Goal: Navigation & Orientation: Find specific page/section

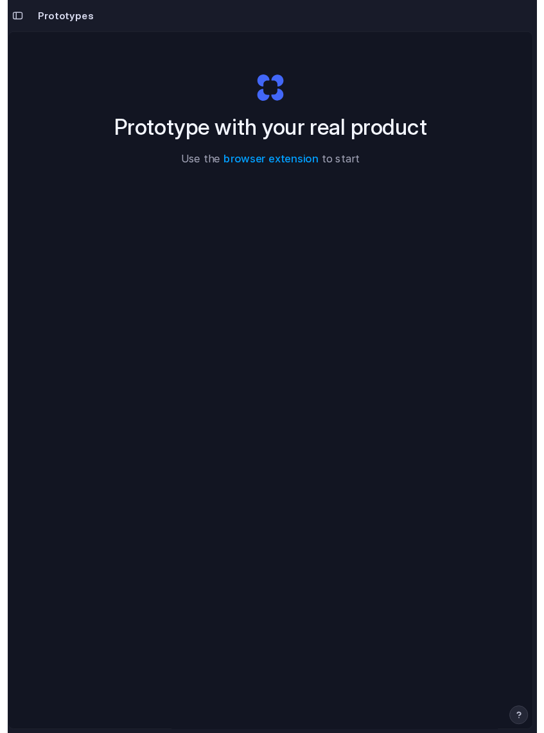
scroll to position [6, 0]
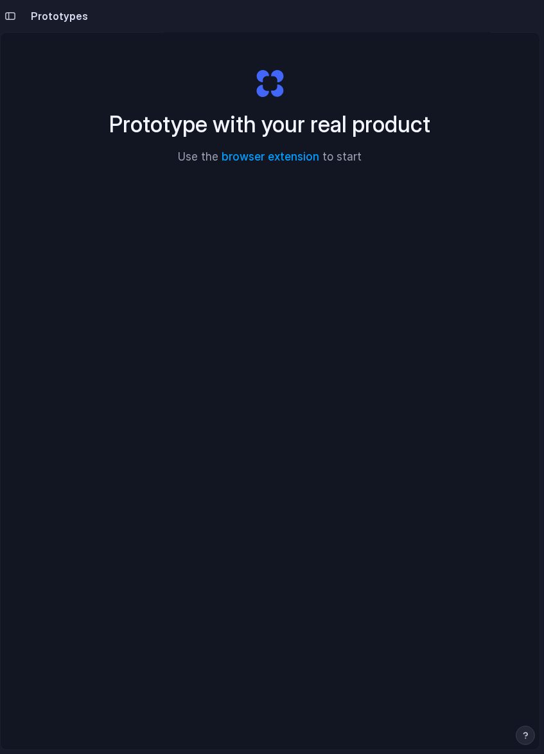
click at [49, 11] on h2 "Prototypes" at bounding box center [57, 15] width 62 height 15
click at [6, 12] on div "button" at bounding box center [10, 16] width 12 height 9
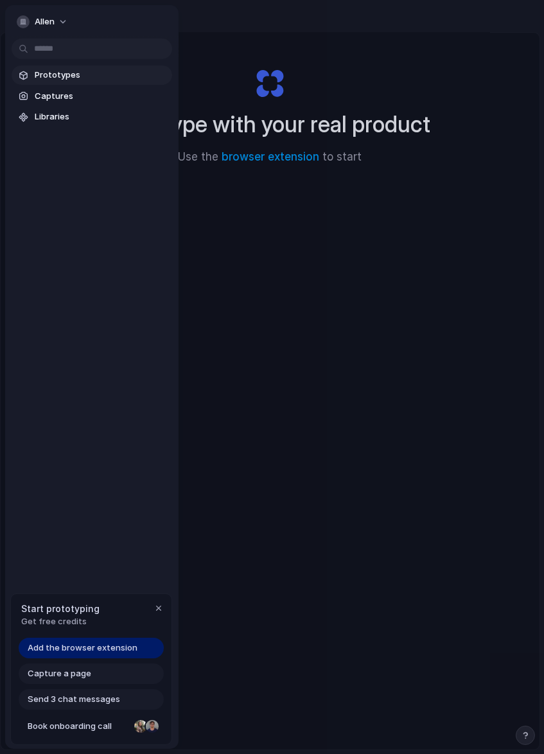
click at [57, 70] on span "Prototypes" at bounding box center [101, 75] width 132 height 13
click at [52, 109] on link "Libraries" at bounding box center [92, 116] width 160 height 19
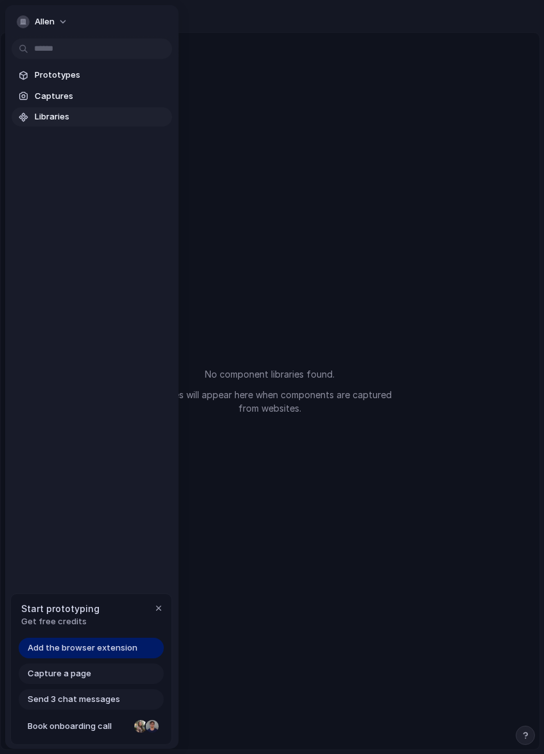
click at [121, 654] on span "Add the browser extension" at bounding box center [83, 647] width 110 height 13
click at [461, 600] on div at bounding box center [272, 377] width 544 height 754
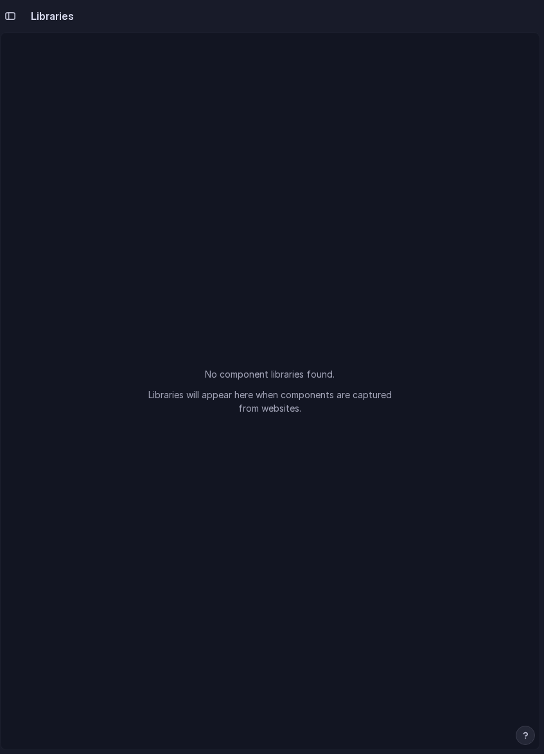
click at [15, 14] on div "button" at bounding box center [10, 16] width 12 height 9
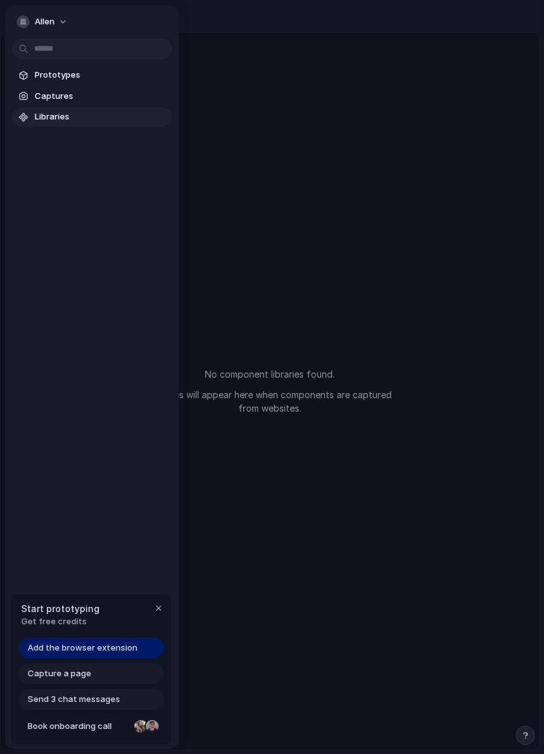
click at [55, 13] on button "allen" at bounding box center [43, 22] width 63 height 21
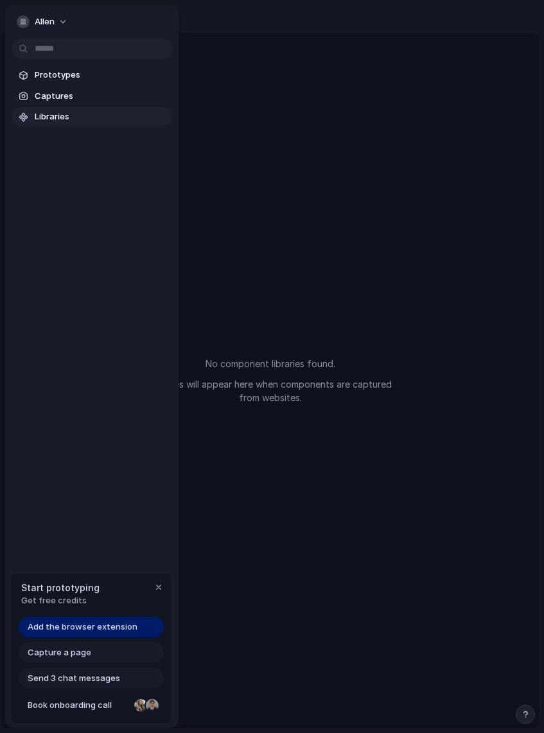
click at [96, 204] on div "Settings Invite members Change theme Sign out" at bounding box center [272, 366] width 544 height 733
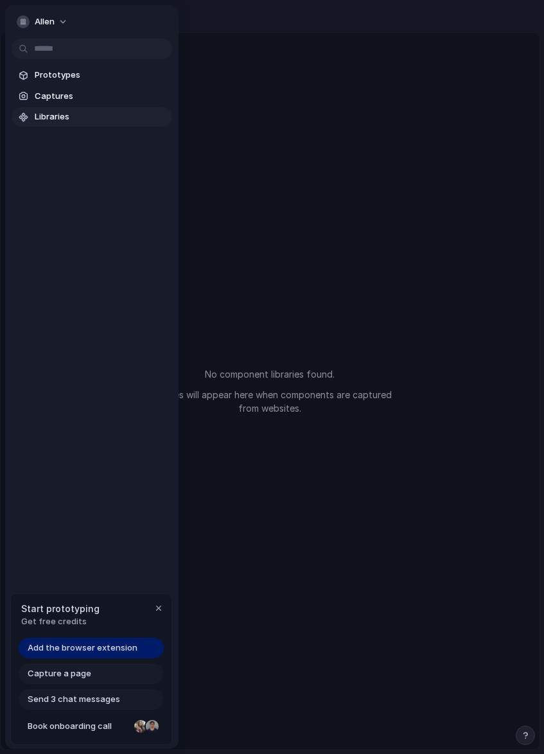
click at [50, 94] on span "Captures" at bounding box center [101, 96] width 132 height 13
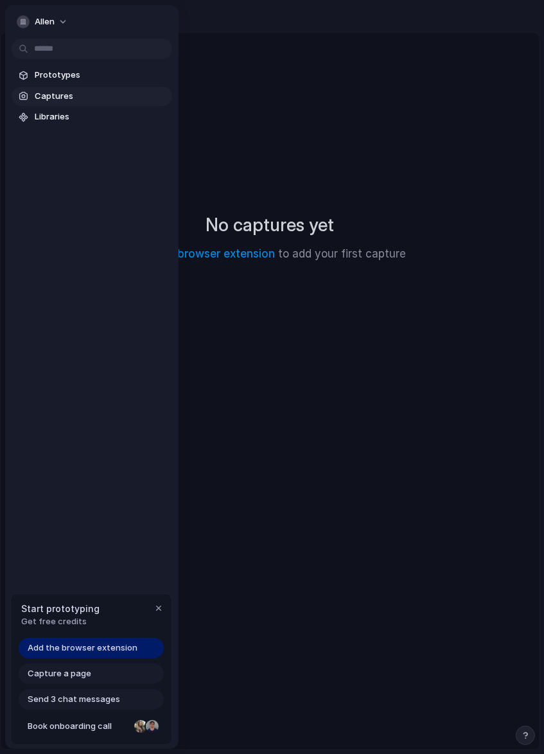
click at [432, 563] on div at bounding box center [272, 377] width 544 height 754
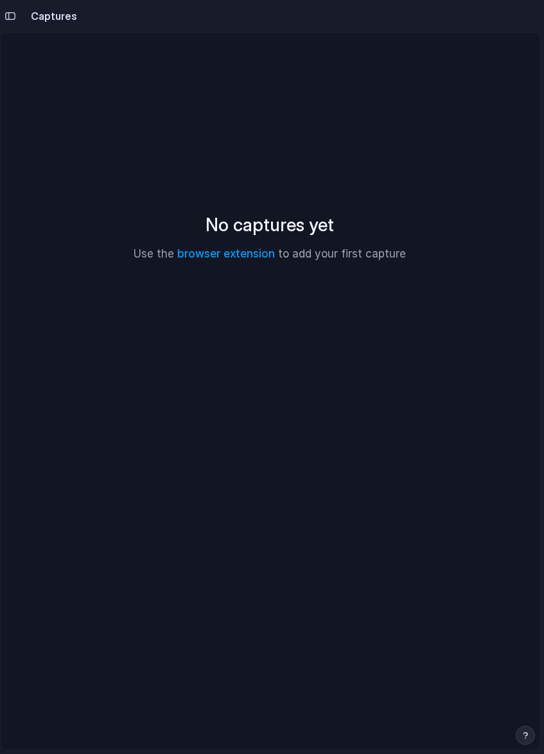
click at [7, 12] on div "button" at bounding box center [10, 16] width 12 height 9
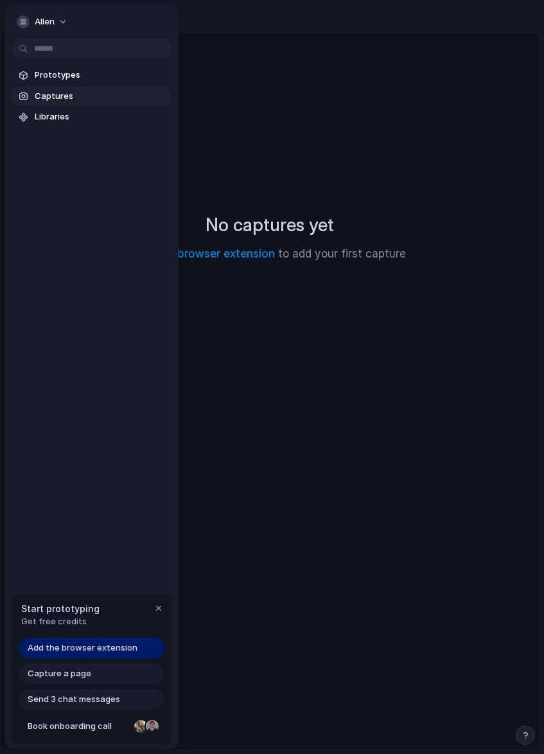
click at [45, 56] on html "[PERSON_NAME] Prototypes Captures Libraries Start prototyping Get free credits …" at bounding box center [272, 377] width 544 height 754
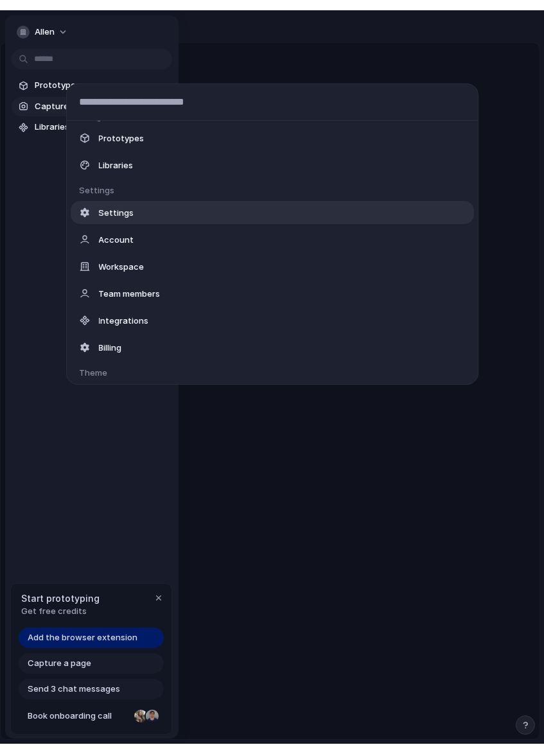
scroll to position [73, 0]
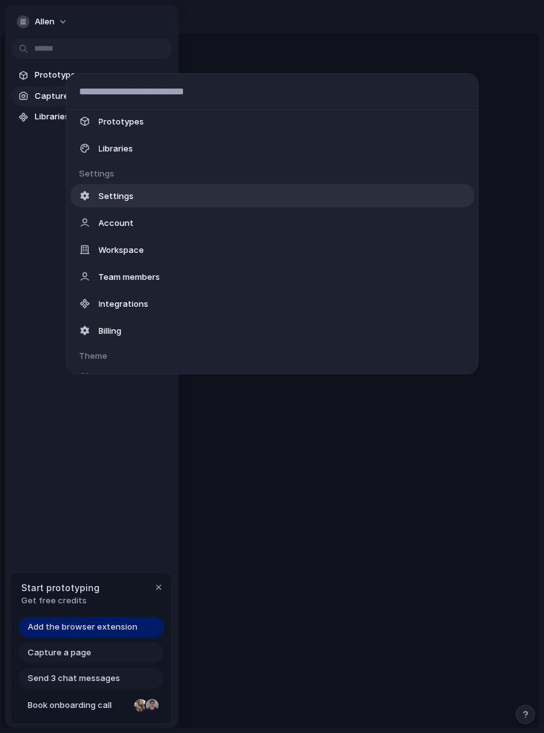
click at [117, 310] on span "Integrations" at bounding box center [124, 303] width 50 height 13
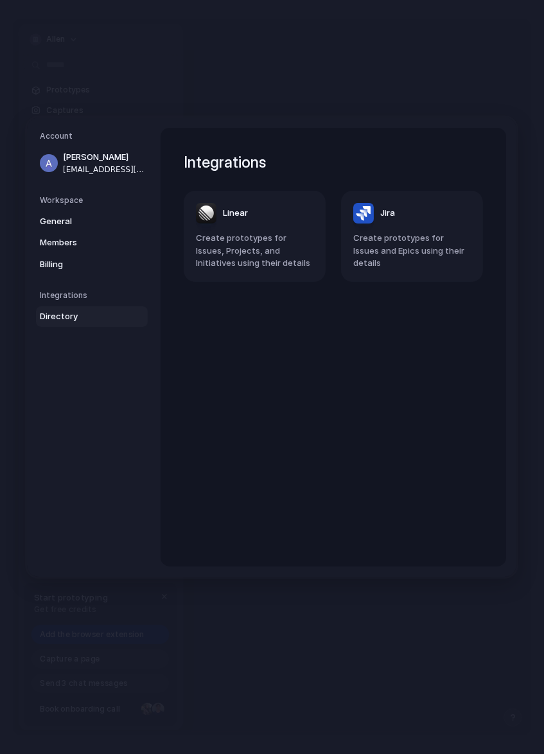
click at [408, 668] on div at bounding box center [271, 377] width 517 height 716
